Goal: Transaction & Acquisition: Subscribe to service/newsletter

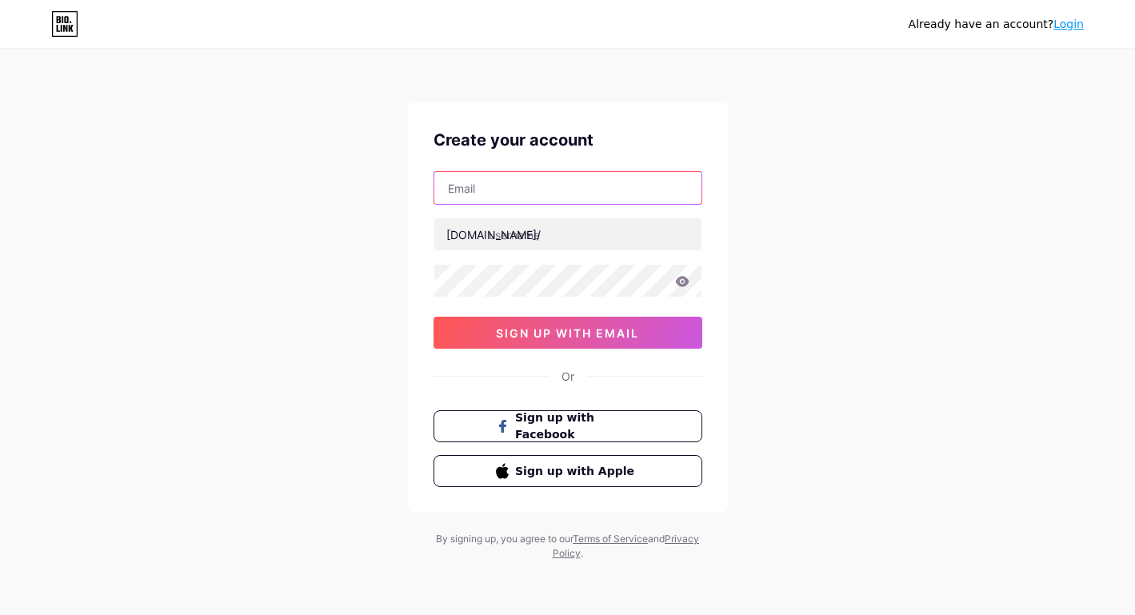
paste input "[EMAIL_ADDRESS][DOMAIN_NAME]"
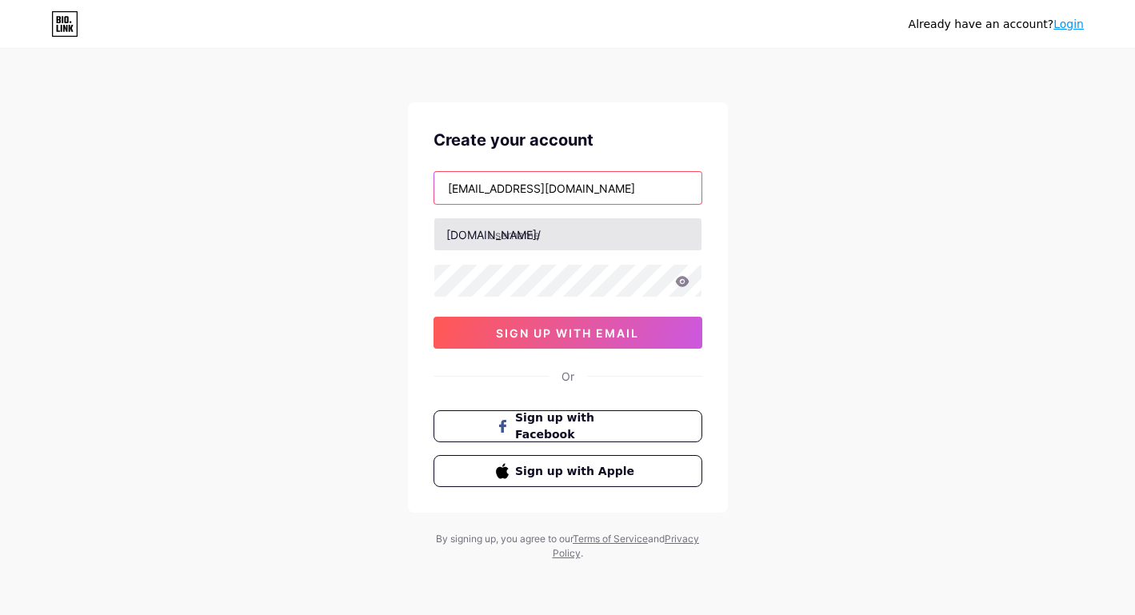
type input "[EMAIL_ADDRESS][DOMAIN_NAME]"
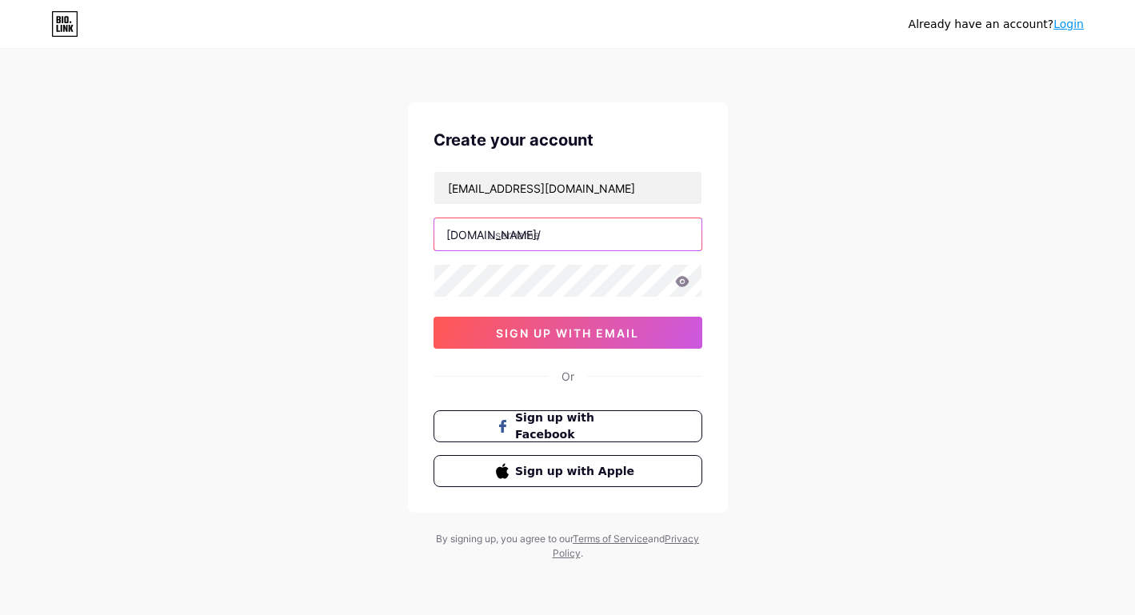
click at [546, 241] on input "text" at bounding box center [567, 234] width 267 height 32
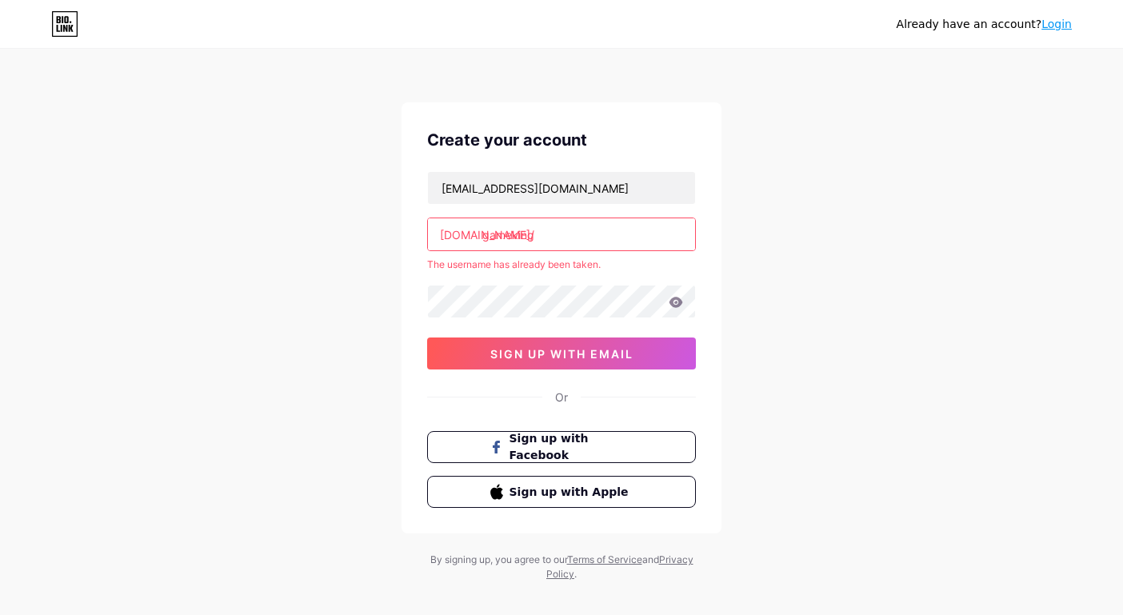
type input "gameking"
click at [550, 282] on div "[EMAIL_ADDRESS][DOMAIN_NAME] [DOMAIN_NAME]/ gameking The username has already b…" at bounding box center [561, 270] width 269 height 198
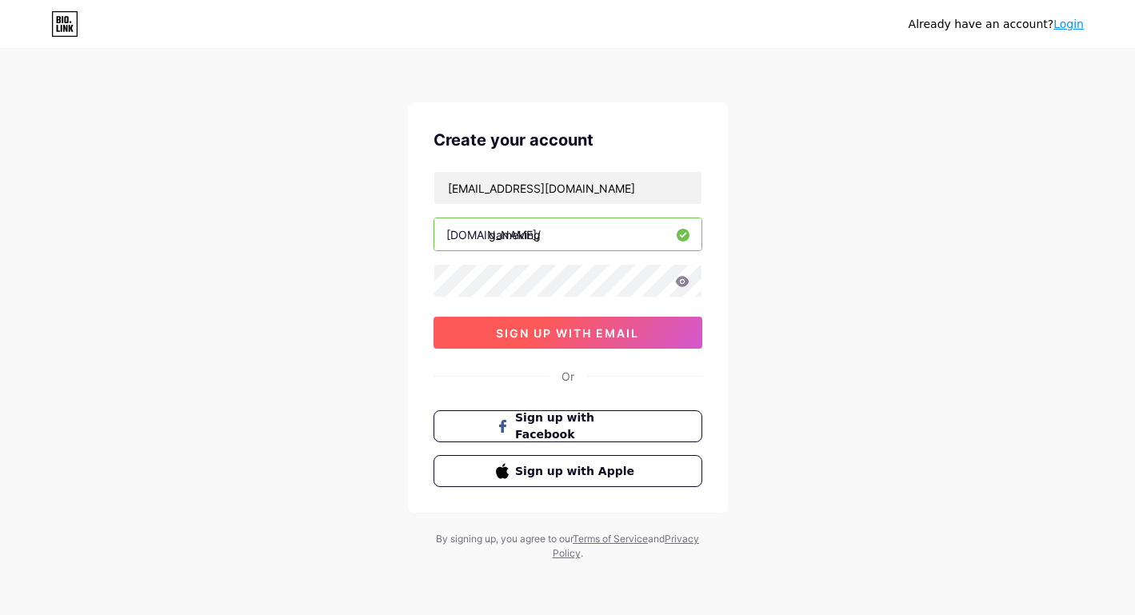
click at [558, 324] on button "sign up with email" at bounding box center [568, 333] width 269 height 32
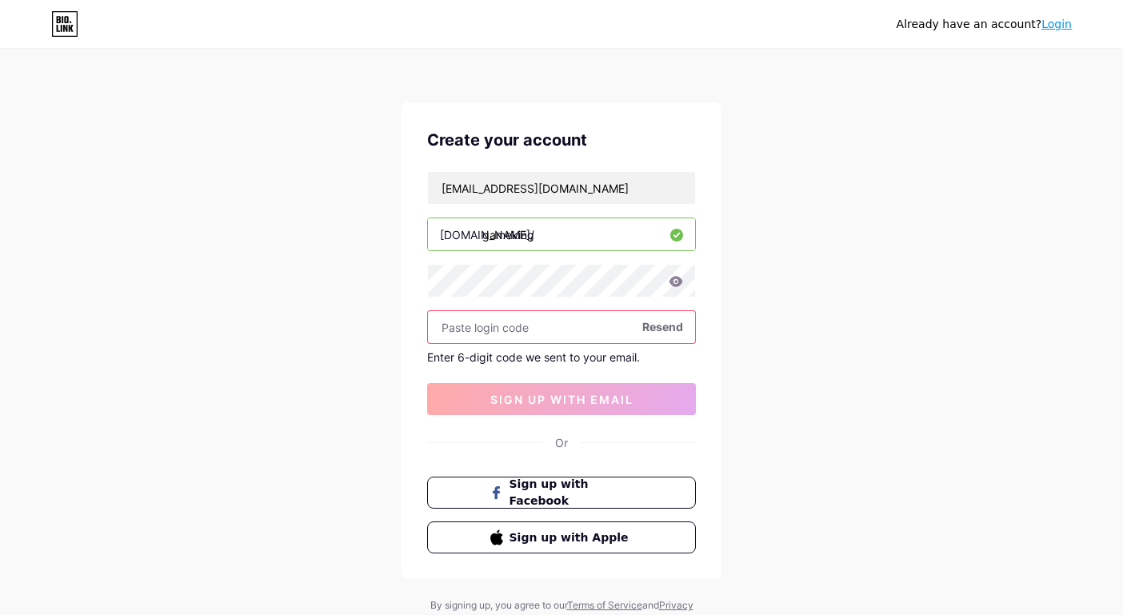
paste input "415685"
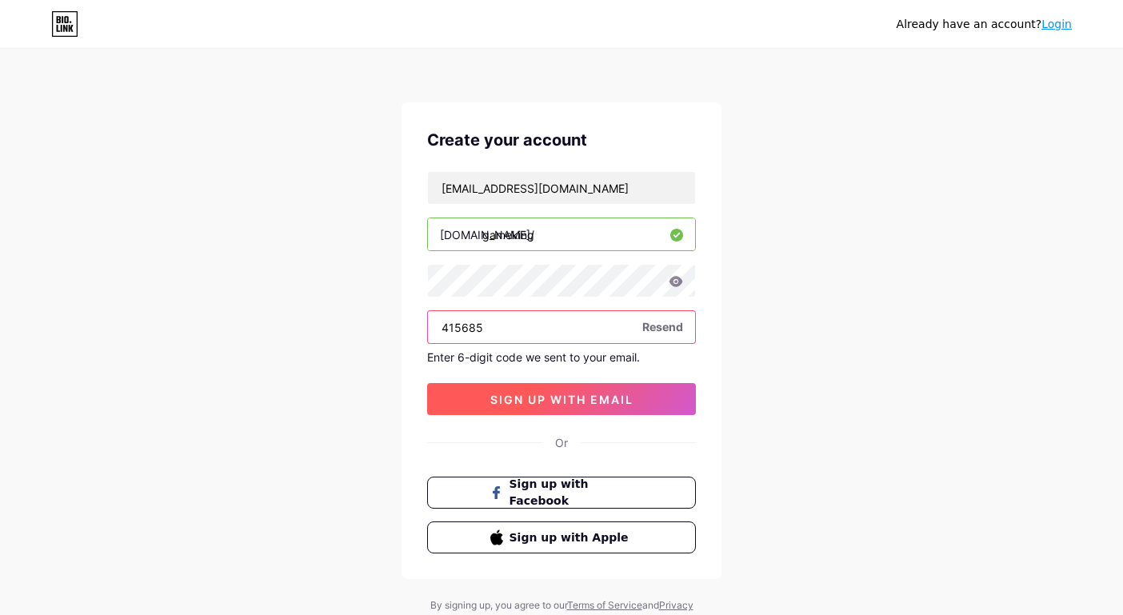
type input "415685"
click at [534, 396] on span "sign up with email" at bounding box center [561, 400] width 143 height 14
